Goal: Information Seeking & Learning: Compare options

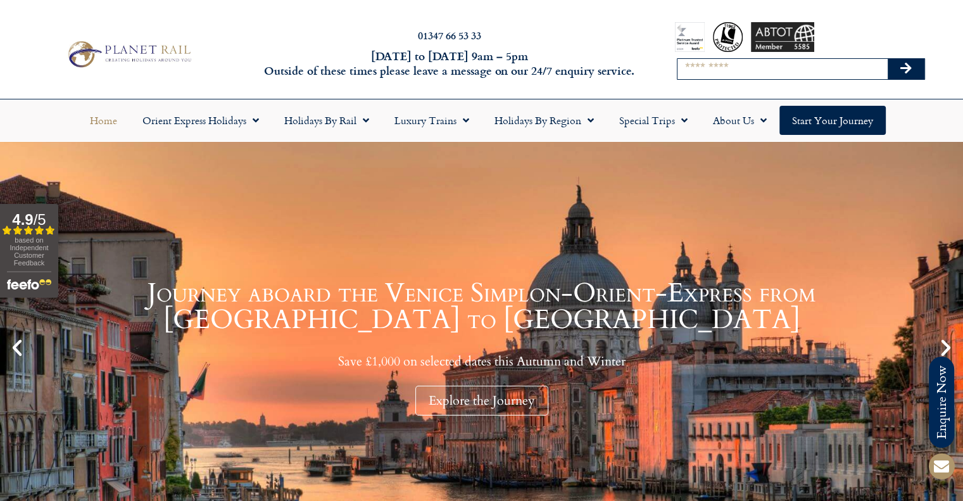
click at [760, 71] on input "Search" at bounding box center [782, 69] width 210 height 20
type input "******"
click at [887, 59] on button "Search" at bounding box center [905, 69] width 37 height 20
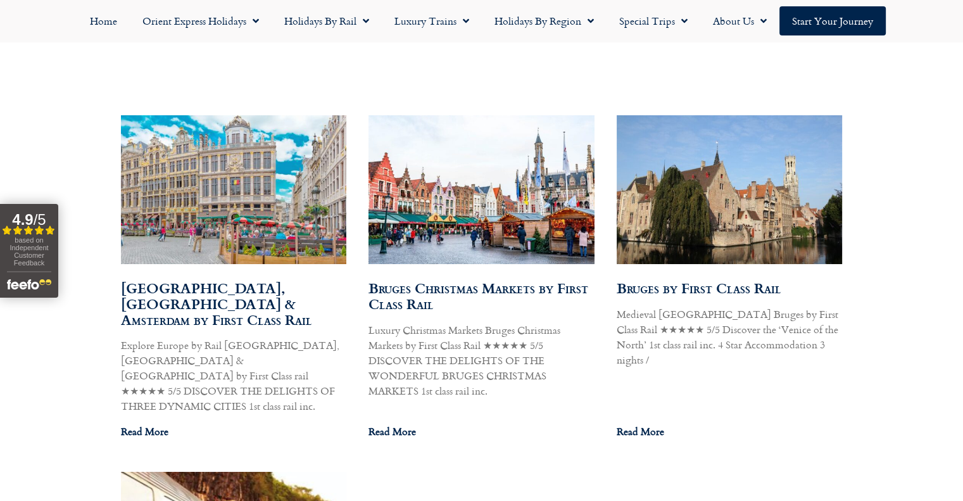
scroll to position [724, 0]
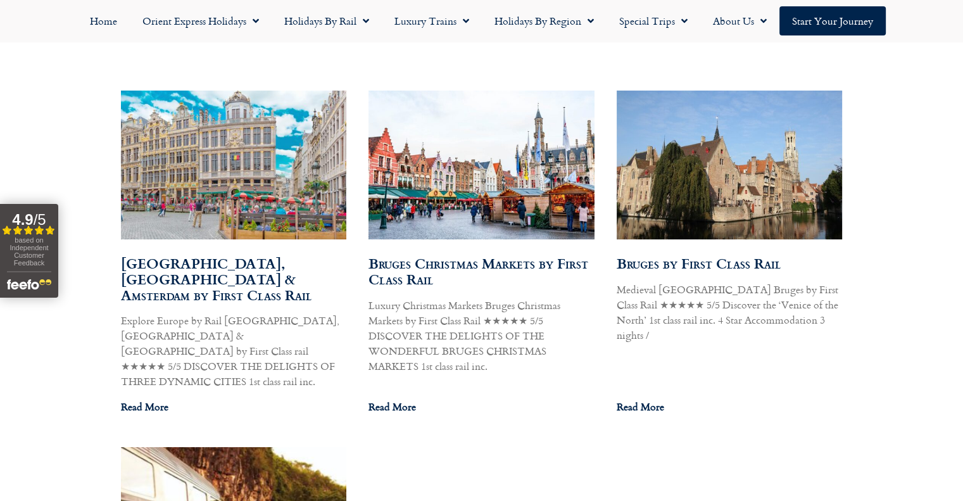
click at [514, 194] on img at bounding box center [481, 165] width 228 height 156
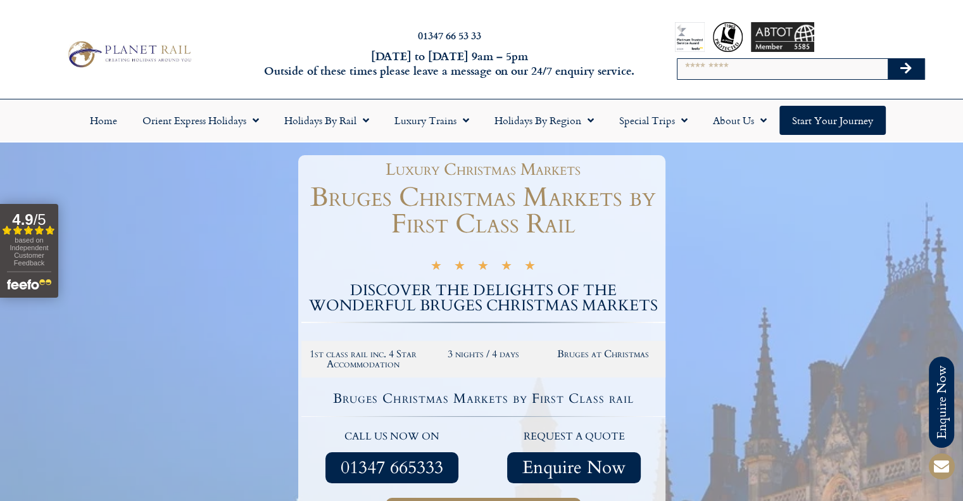
click at [742, 68] on input "Search" at bounding box center [782, 69] width 210 height 20
type input "*******"
click at [887, 59] on button "Search" at bounding box center [905, 69] width 37 height 20
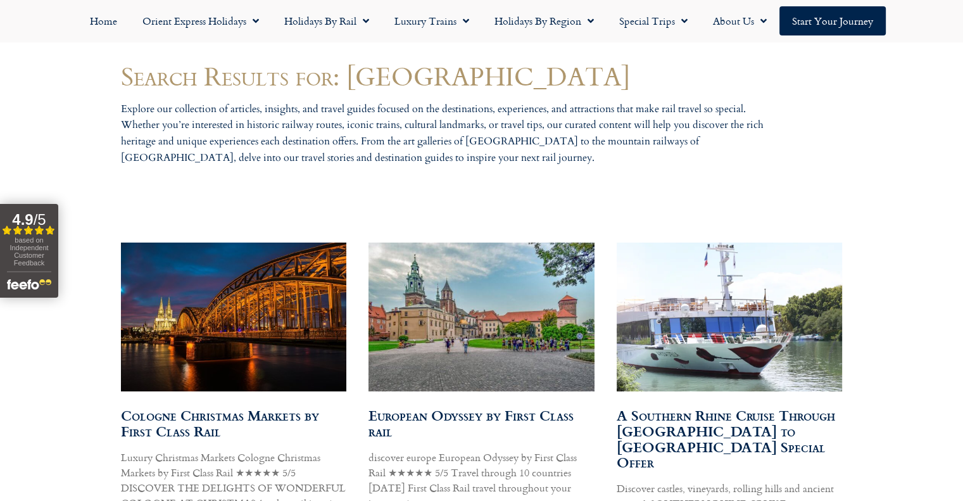
scroll to position [698, 0]
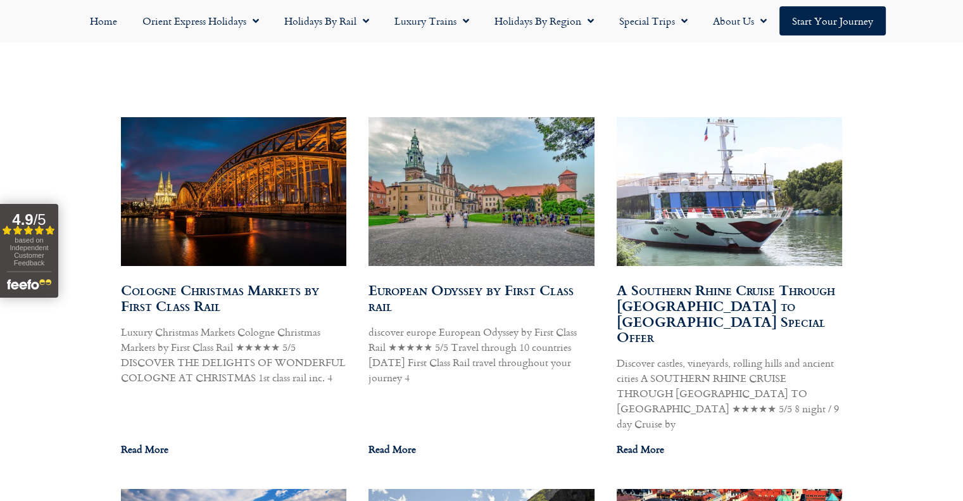
click at [284, 177] on img at bounding box center [233, 191] width 228 height 153
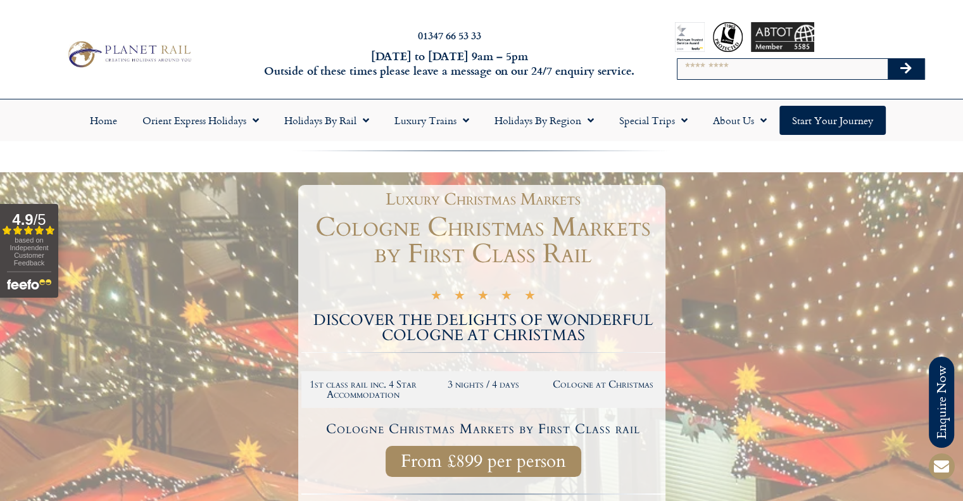
click at [761, 64] on input "Search" at bounding box center [782, 69] width 210 height 20
type input "********"
click at [887, 59] on button "Search" at bounding box center [905, 69] width 37 height 20
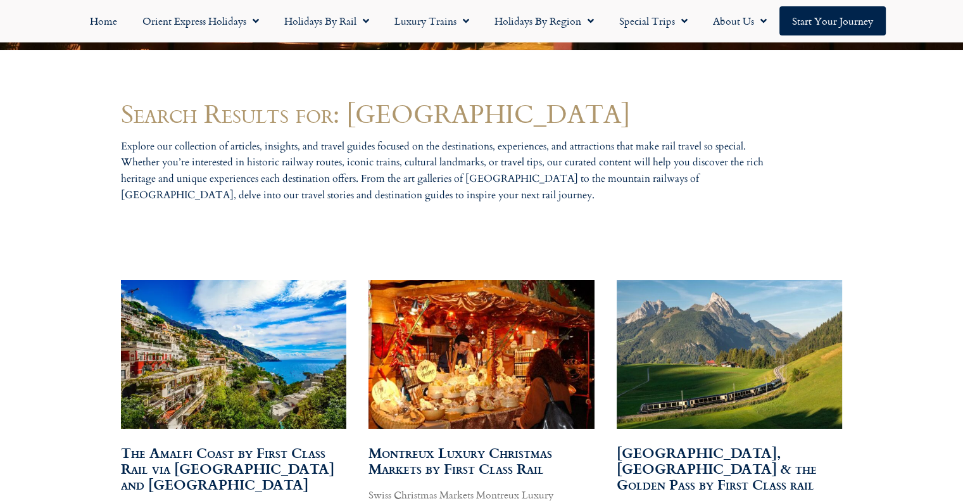
scroll to position [534, 0]
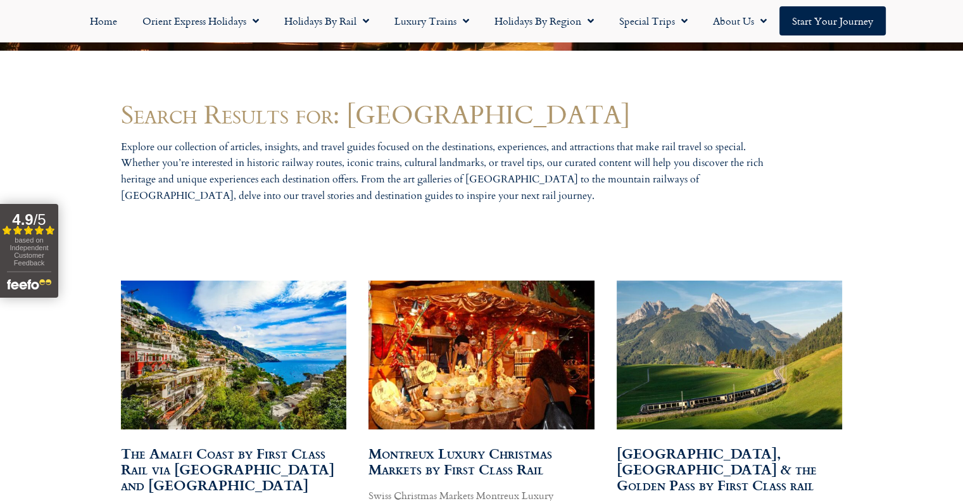
click at [451, 307] on img at bounding box center [480, 354] width 231 height 151
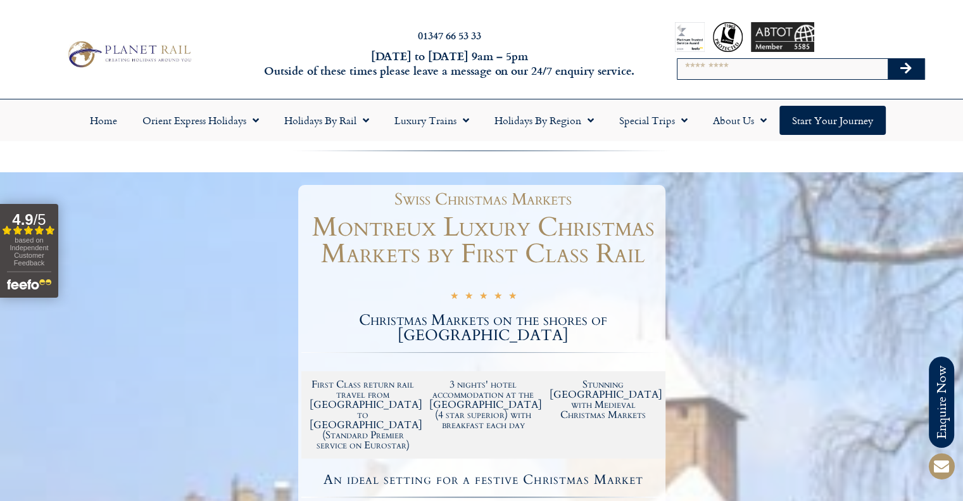
click at [406, 217] on h1 "Montreux Luxury Christmas Markets by First Class Rail" at bounding box center [483, 240] width 364 height 53
copy h1 "Montreux"
click at [756, 64] on input "Search" at bounding box center [782, 69] width 210 height 20
type input "*********"
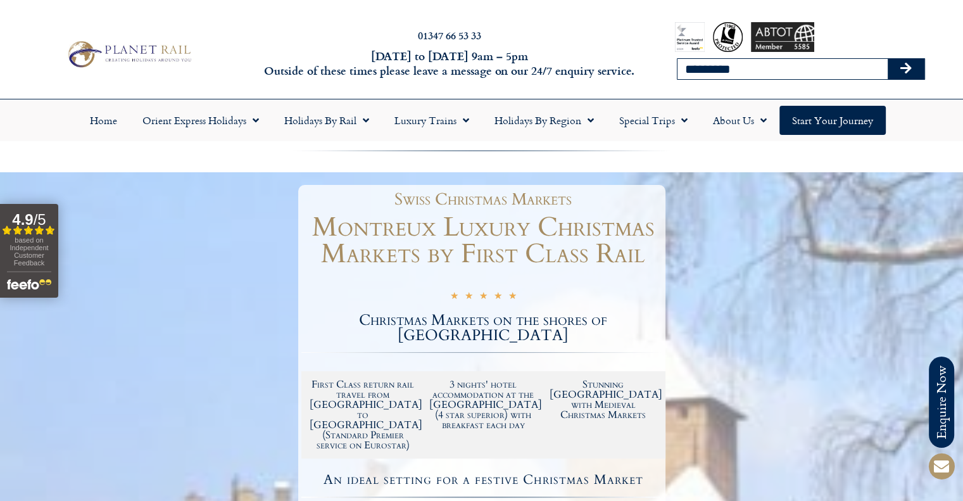
click at [887, 59] on button "Search" at bounding box center [905, 69] width 37 height 20
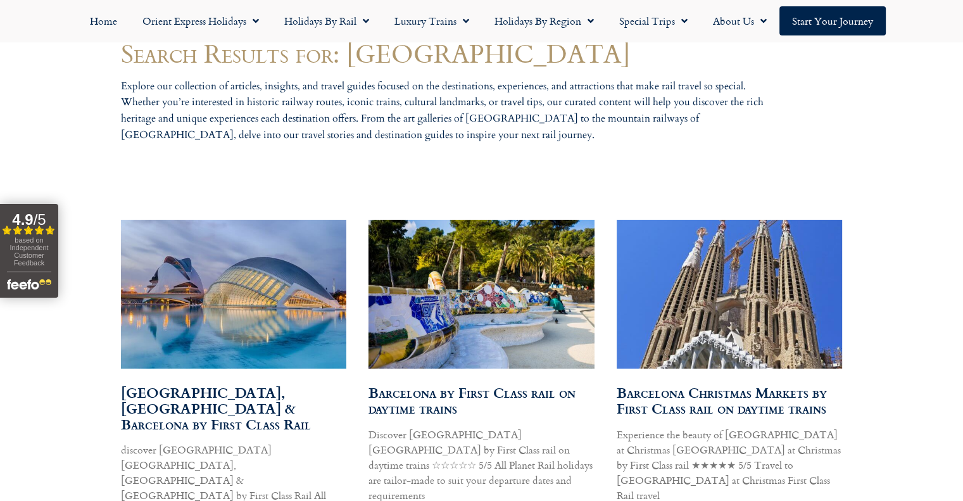
scroll to position [724, 0]
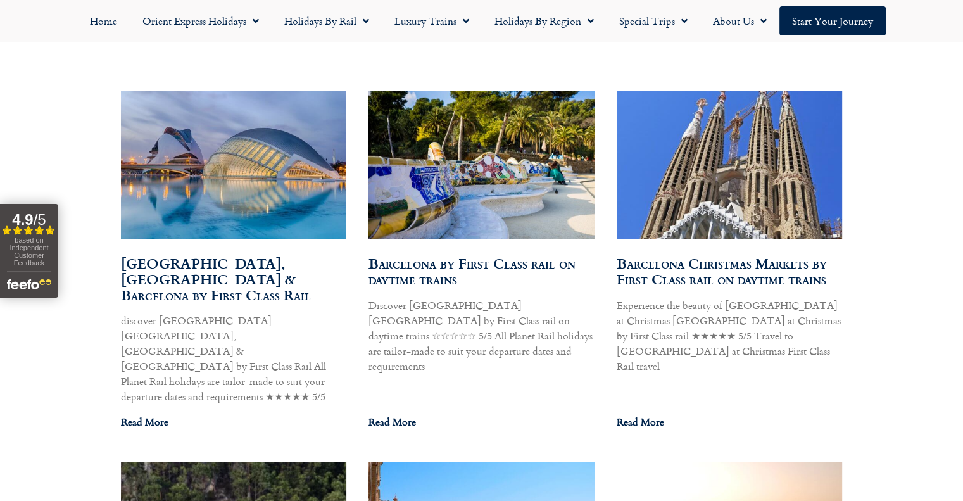
click at [801, 179] on img at bounding box center [729, 164] width 228 height 182
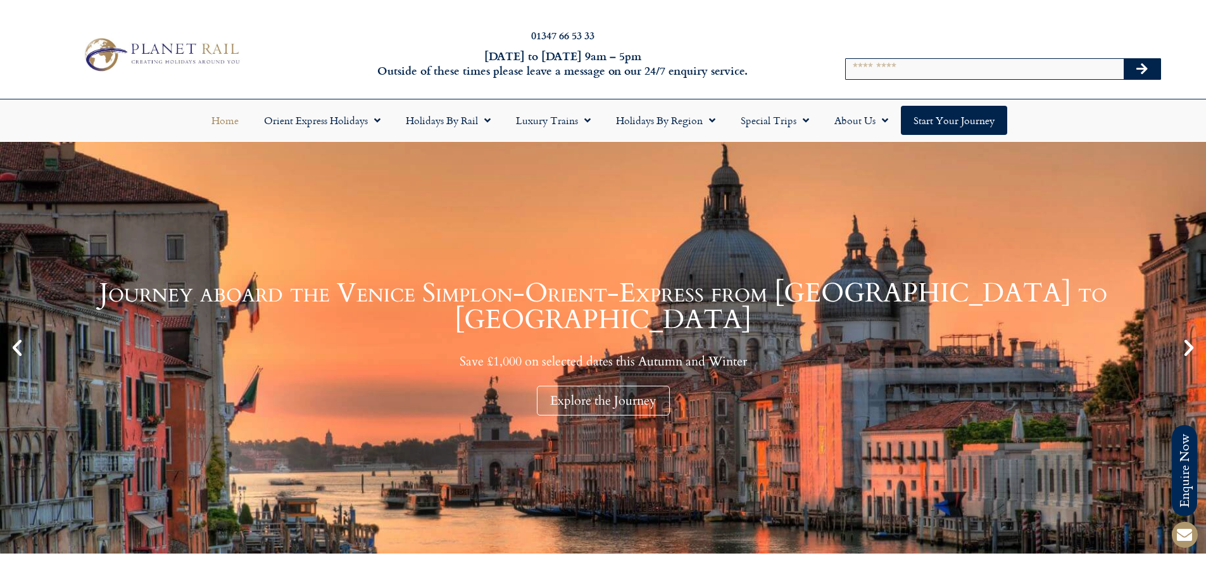
click at [959, 49] on div at bounding box center [951, 37] width 65 height 30
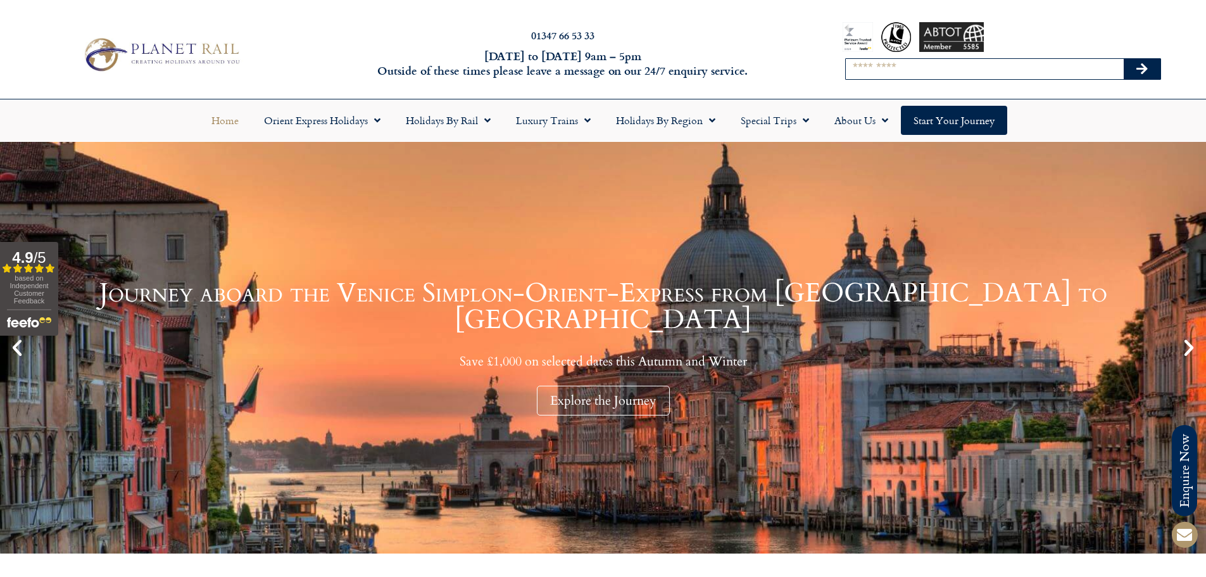
click at [940, 72] on input "Search" at bounding box center [985, 69] width 278 height 20
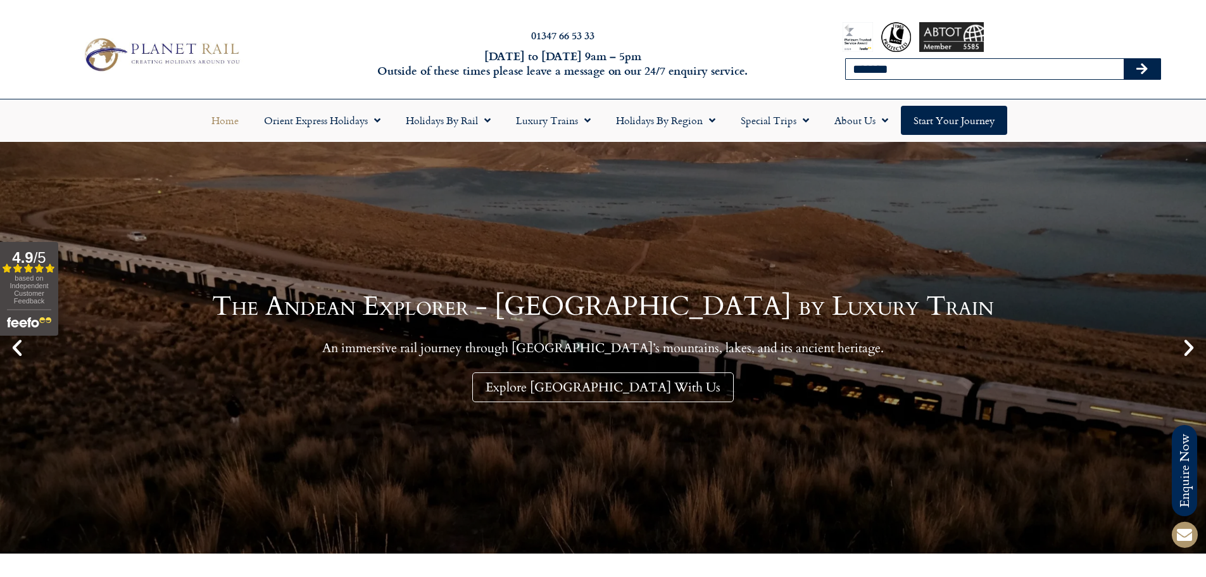
type input "*******"
click at [1123, 59] on button "Search" at bounding box center [1141, 69] width 37 height 20
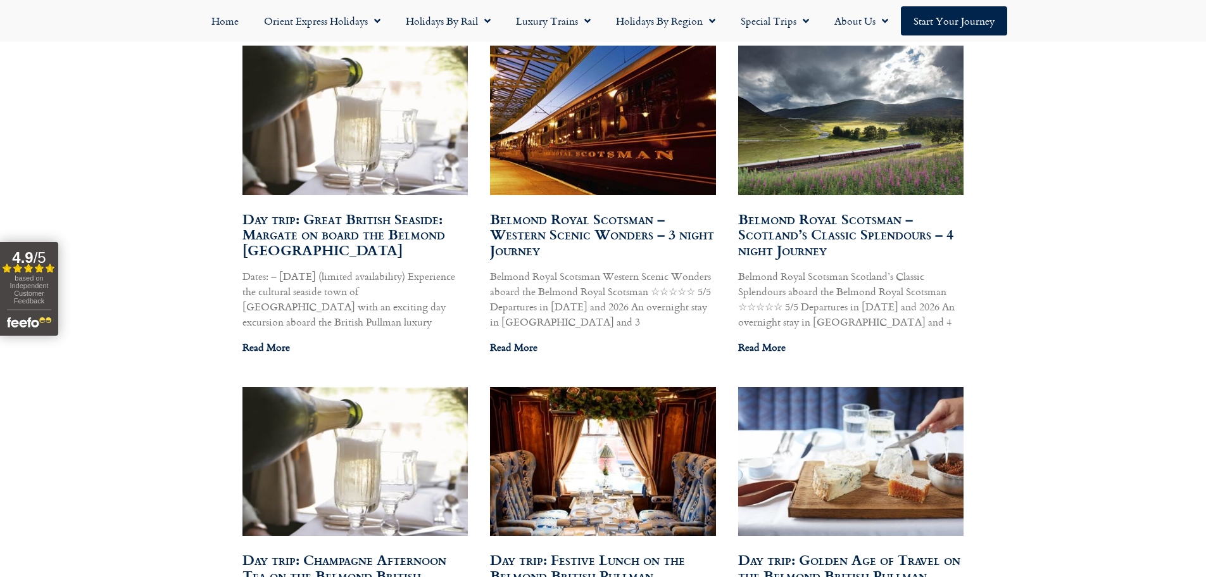
scroll to position [1899, 0]
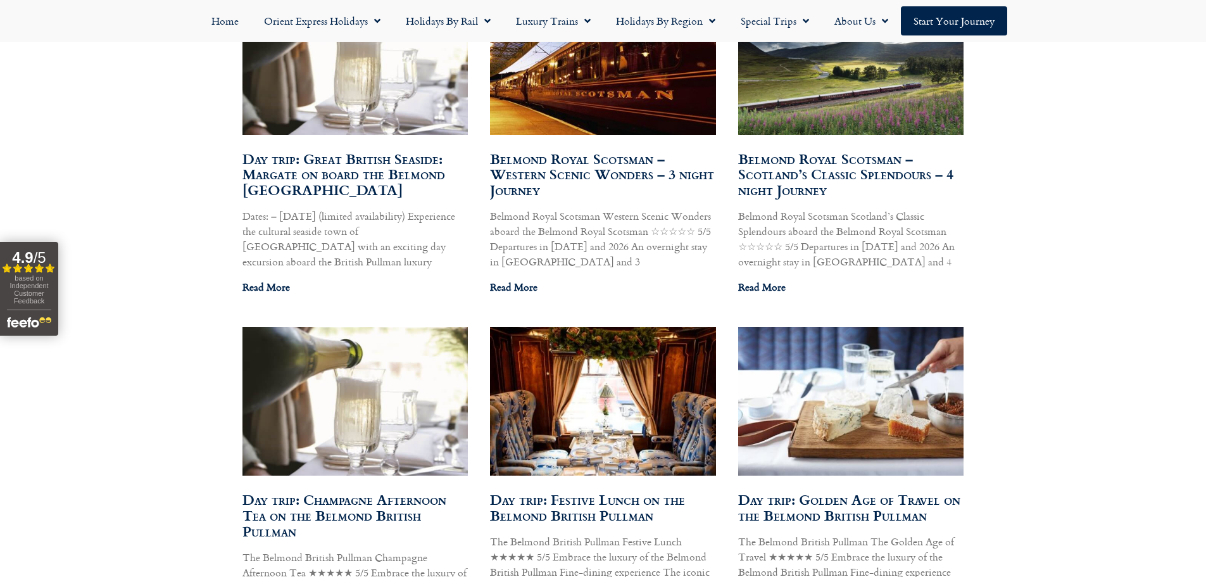
click at [632, 342] on img at bounding box center [603, 401] width 228 height 152
